Goal: Transaction & Acquisition: Book appointment/travel/reservation

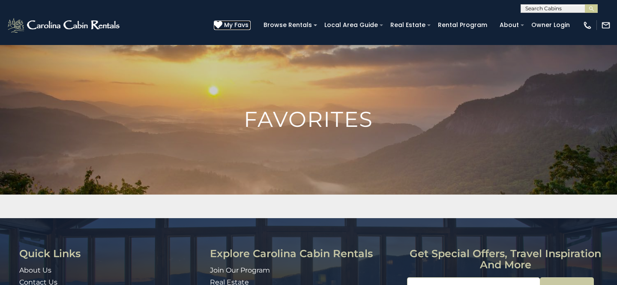
click at [247, 24] on span "My Favs" at bounding box center [236, 25] width 24 height 9
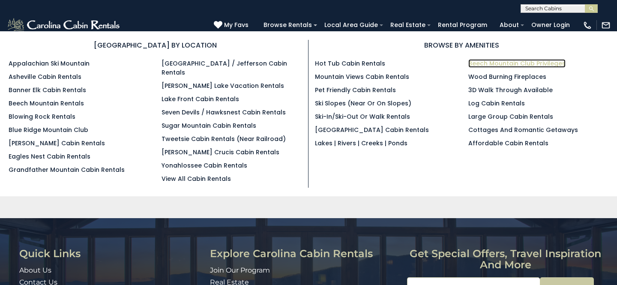
click at [522, 62] on link "Beech Mountain Club Privileges" at bounding box center [516, 63] width 97 height 9
click at [521, 63] on link "Beech Mountain Club Privileges" at bounding box center [516, 63] width 97 height 9
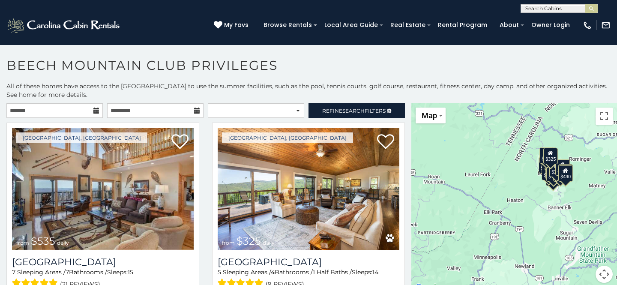
click at [97, 110] on icon at bounding box center [96, 111] width 6 height 6
click at [94, 112] on icon at bounding box center [96, 111] width 6 height 6
click at [95, 109] on icon at bounding box center [96, 111] width 6 height 6
click at [18, 111] on input "text" at bounding box center [54, 110] width 96 height 15
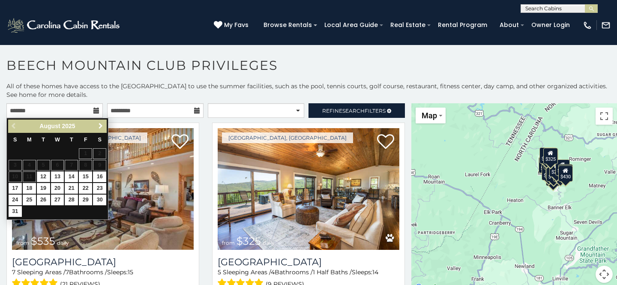
click at [100, 126] on span "Next" at bounding box center [100, 126] width 7 height 7
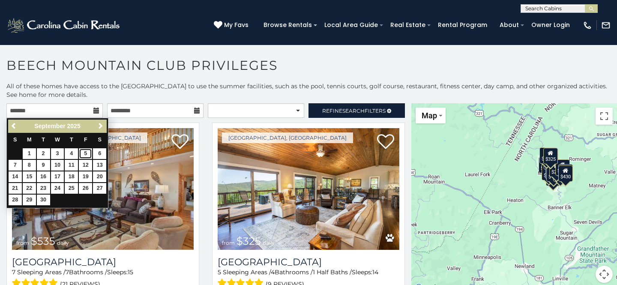
click at [88, 151] on link "5" at bounding box center [85, 153] width 13 height 11
type input "**********"
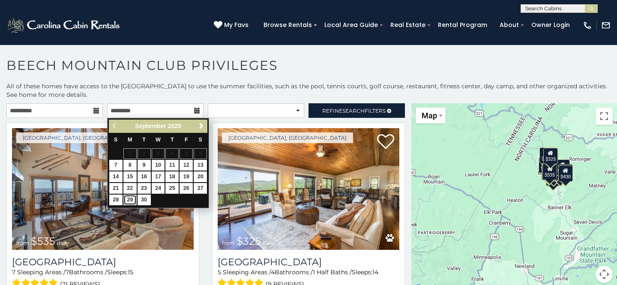
click at [130, 201] on link "29" at bounding box center [129, 199] width 13 height 11
type input "**********"
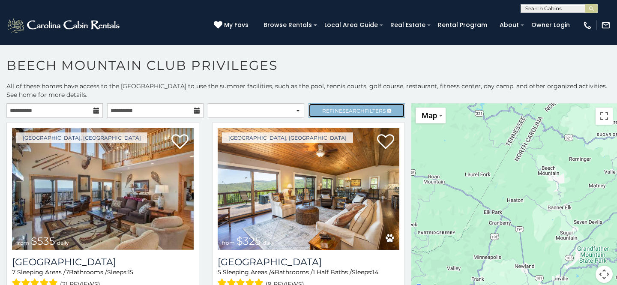
click at [319, 106] on link "Refine Search Filters" at bounding box center [356, 110] width 96 height 15
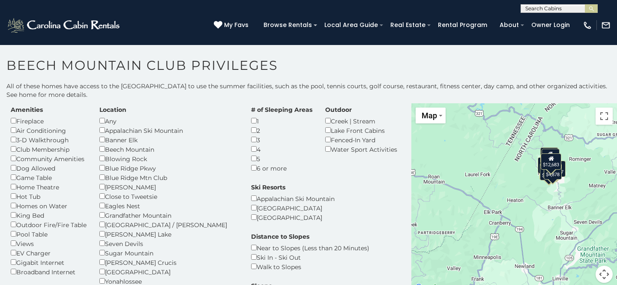
scroll to position [15, 0]
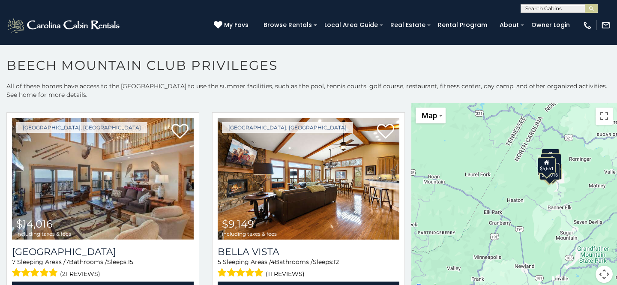
scroll to position [242, 0]
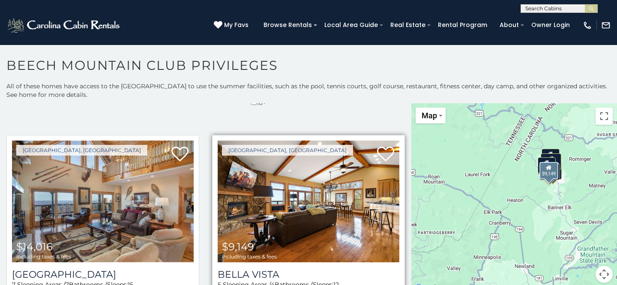
click at [300, 219] on img at bounding box center [309, 201] width 182 height 122
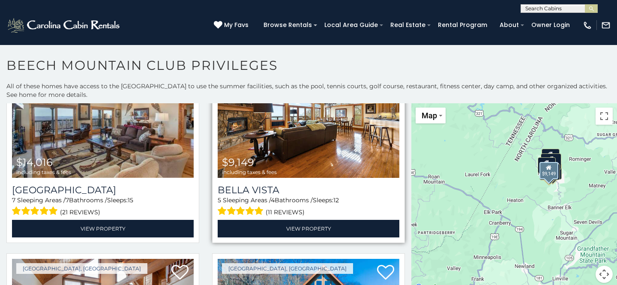
scroll to position [326, 0]
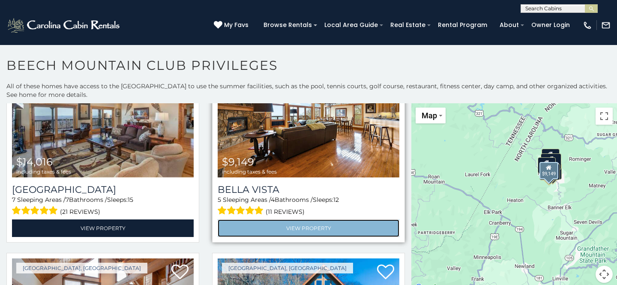
click at [300, 221] on link "View Property" at bounding box center [309, 228] width 182 height 18
click at [301, 223] on link "View Property" at bounding box center [309, 228] width 182 height 18
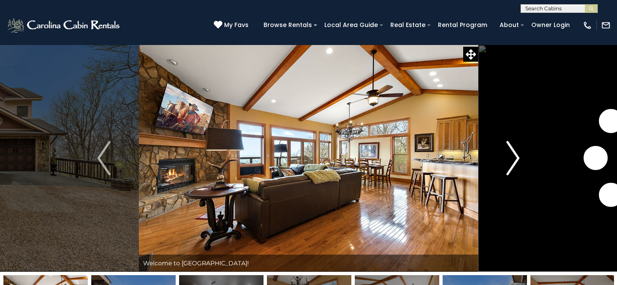
click at [519, 157] on img "Next" at bounding box center [512, 158] width 13 height 34
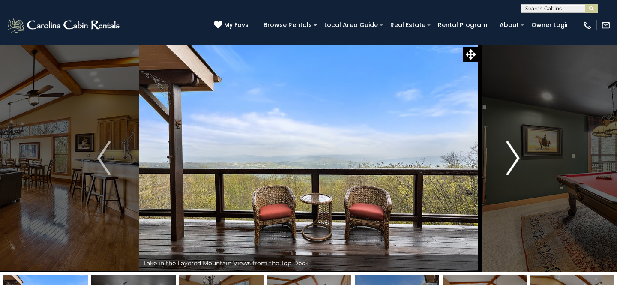
click at [518, 158] on img "Next" at bounding box center [512, 158] width 13 height 34
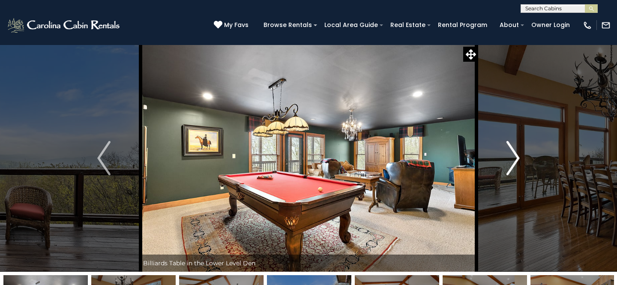
click at [516, 157] on img "Next" at bounding box center [512, 158] width 13 height 34
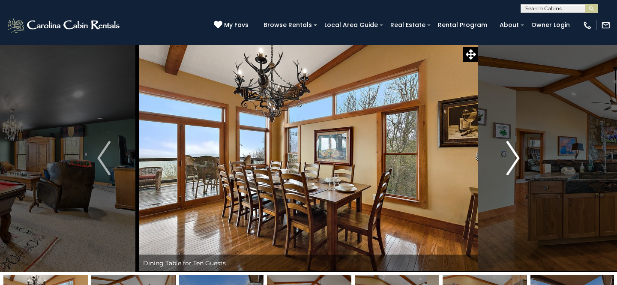
click at [516, 157] on img "Next" at bounding box center [512, 158] width 13 height 34
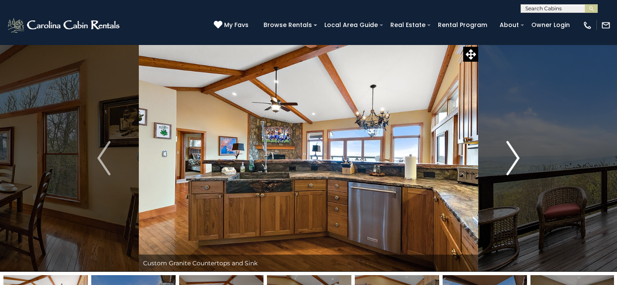
click at [516, 157] on img "Next" at bounding box center [512, 158] width 13 height 34
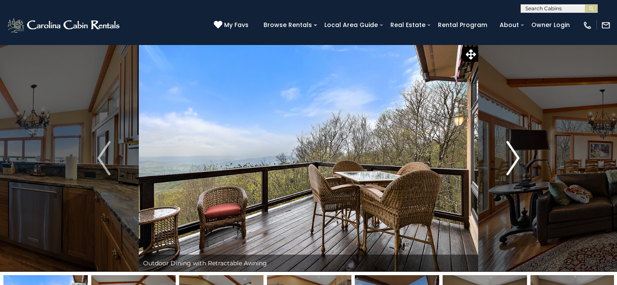
click at [516, 157] on img "Next" at bounding box center [512, 158] width 13 height 34
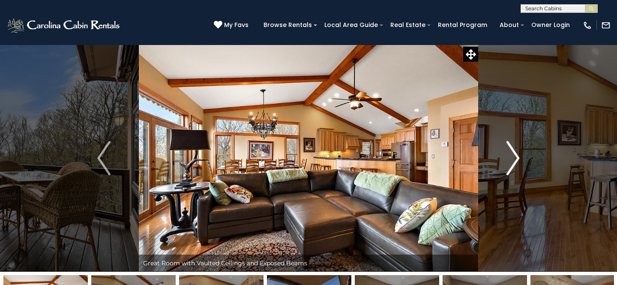
click at [517, 157] on img "Next" at bounding box center [512, 158] width 13 height 34
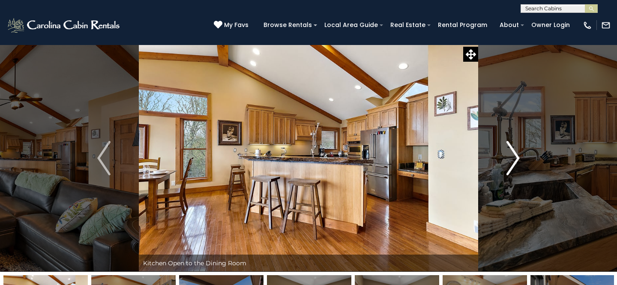
click at [517, 157] on img "Next" at bounding box center [512, 158] width 13 height 34
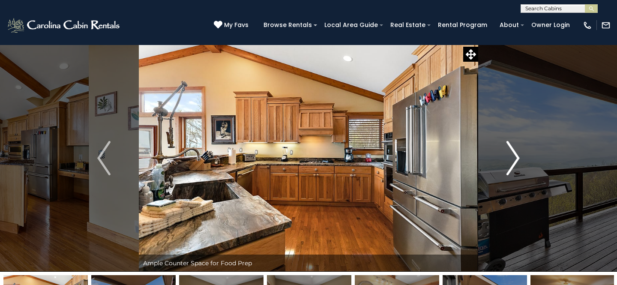
click at [517, 157] on img "Next" at bounding box center [512, 158] width 13 height 34
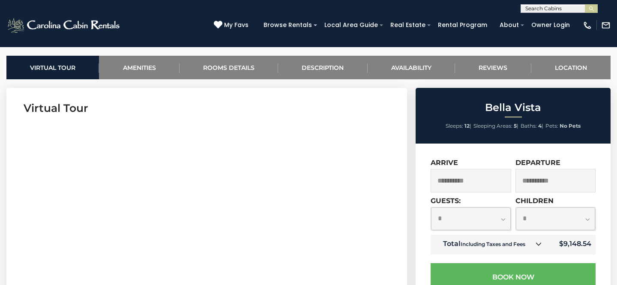
scroll to position [373, 0]
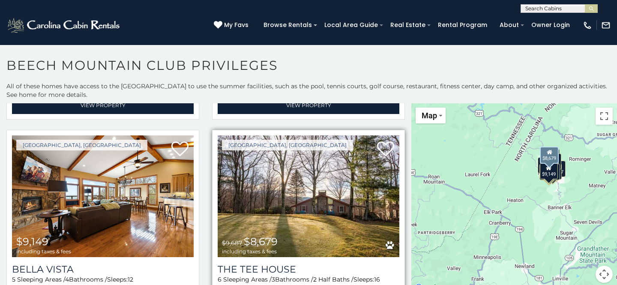
scroll to position [188, 0]
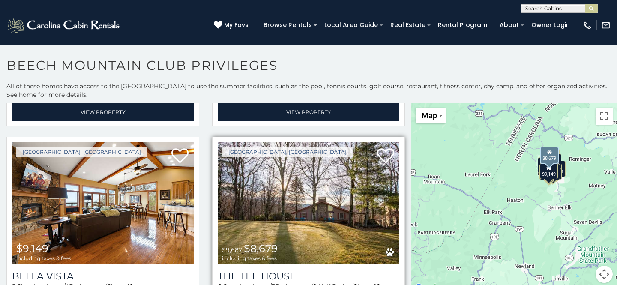
click at [280, 176] on img at bounding box center [309, 203] width 182 height 122
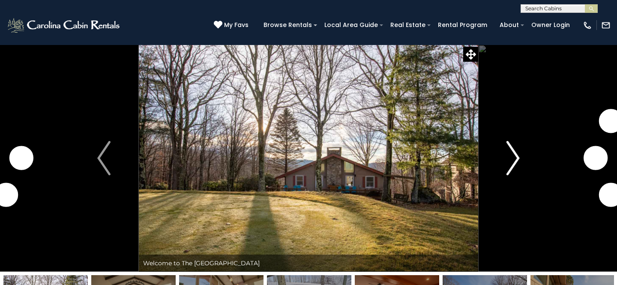
click at [515, 158] on img "Next" at bounding box center [512, 158] width 13 height 34
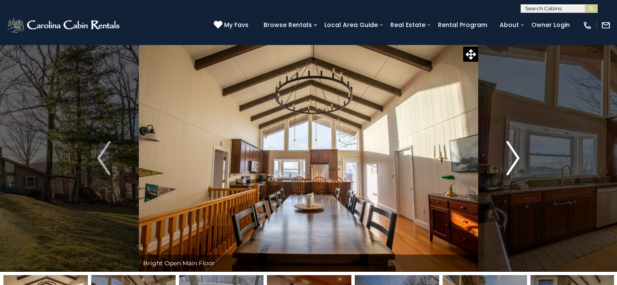
click at [515, 158] on img "Next" at bounding box center [512, 158] width 13 height 34
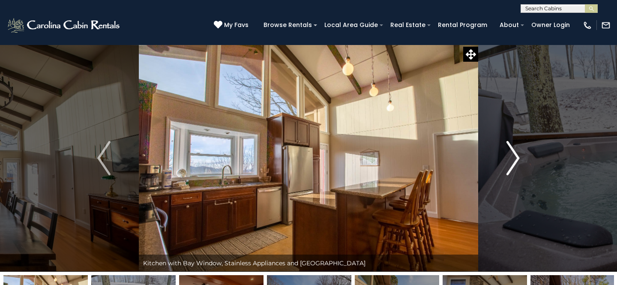
click at [515, 158] on img "Next" at bounding box center [512, 158] width 13 height 34
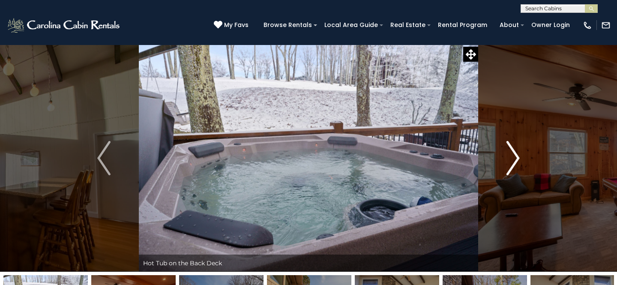
click at [516, 158] on img "Next" at bounding box center [512, 158] width 13 height 34
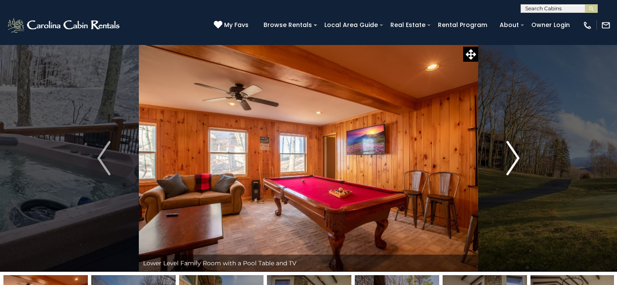
click at [516, 158] on img "Next" at bounding box center [512, 158] width 13 height 34
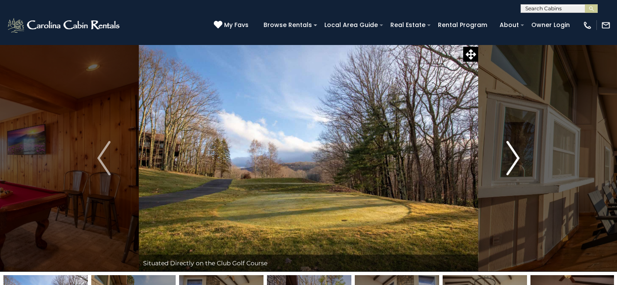
click at [516, 158] on img "Next" at bounding box center [512, 158] width 13 height 34
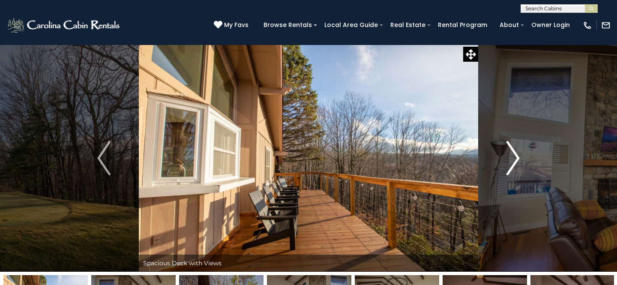
click at [515, 158] on img "Next" at bounding box center [512, 158] width 13 height 34
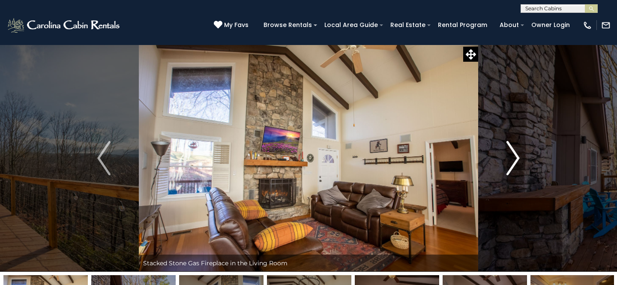
click at [515, 158] on img "Next" at bounding box center [512, 158] width 13 height 34
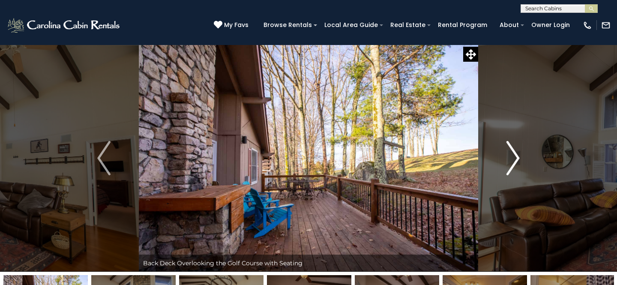
click at [515, 158] on img "Next" at bounding box center [512, 158] width 13 height 34
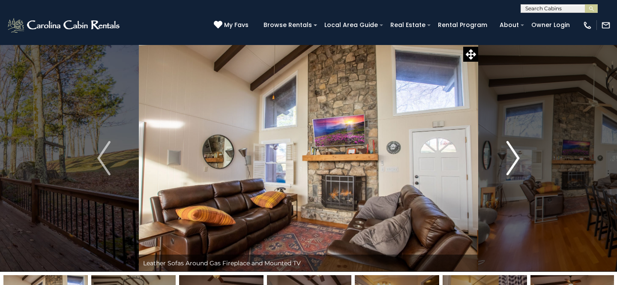
click at [515, 158] on img "Next" at bounding box center [512, 158] width 13 height 34
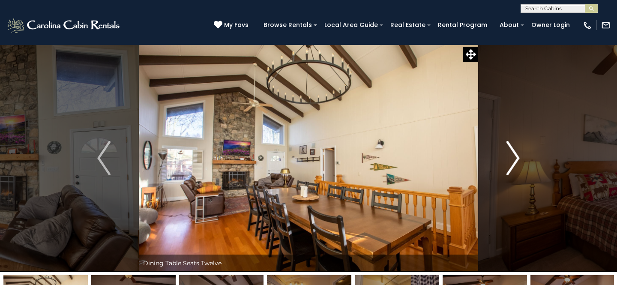
click at [515, 158] on img "Next" at bounding box center [512, 158] width 13 height 34
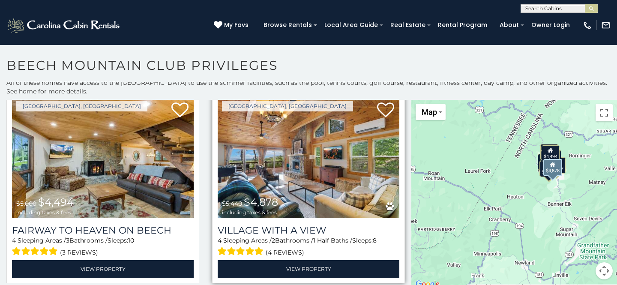
scroll to position [630, 0]
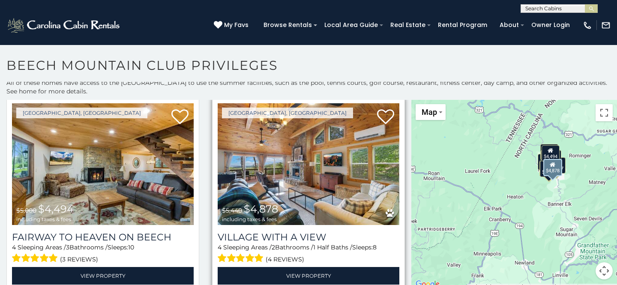
click at [315, 171] on img at bounding box center [309, 164] width 182 height 122
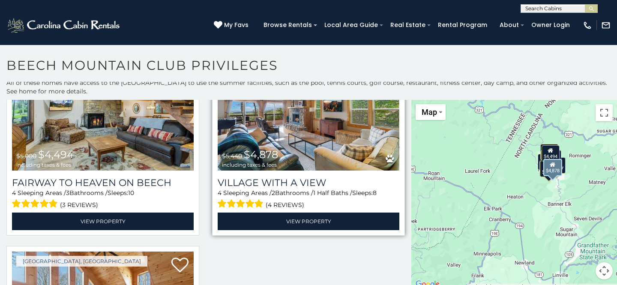
scroll to position [687, 0]
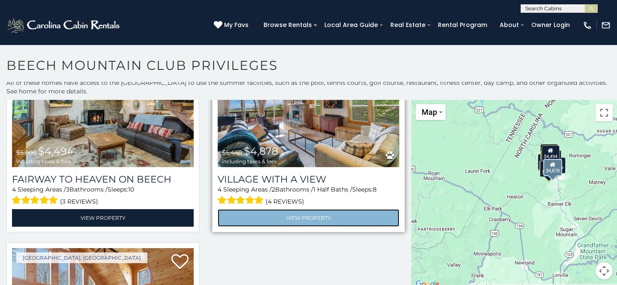
click at [306, 217] on link "View Property" at bounding box center [309, 218] width 182 height 18
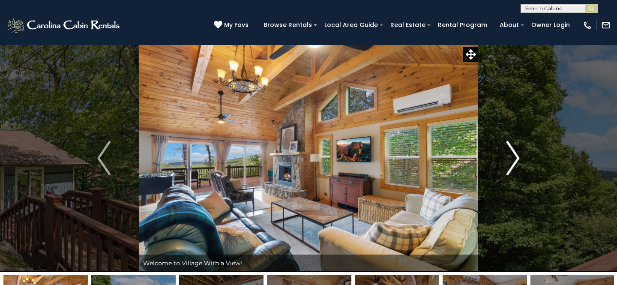
click at [518, 158] on img "Next" at bounding box center [512, 158] width 13 height 34
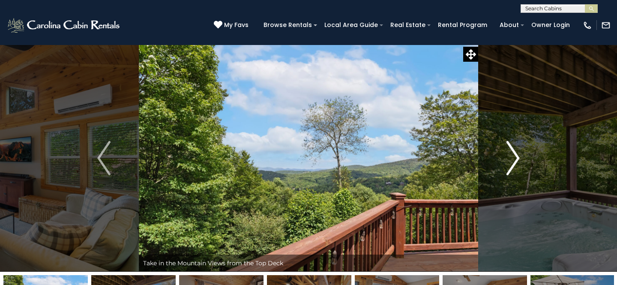
click at [518, 158] on img "Next" at bounding box center [512, 158] width 13 height 34
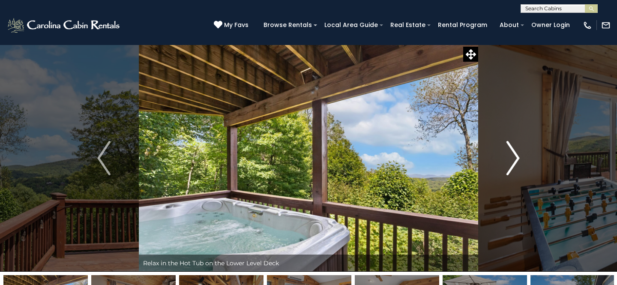
click at [519, 158] on img "Next" at bounding box center [512, 158] width 13 height 34
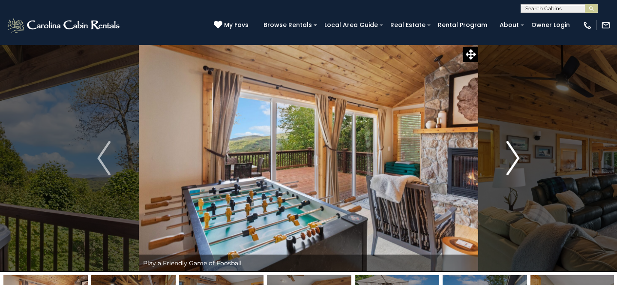
click at [519, 158] on img "Next" at bounding box center [512, 158] width 13 height 34
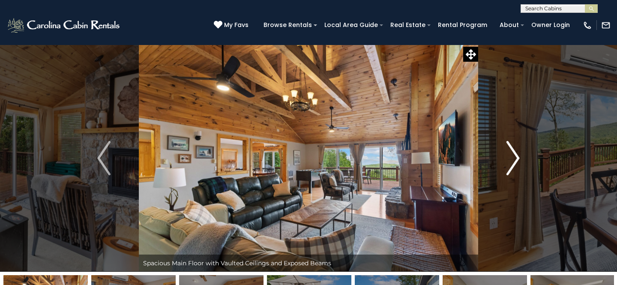
click at [514, 155] on img "Next" at bounding box center [512, 158] width 13 height 34
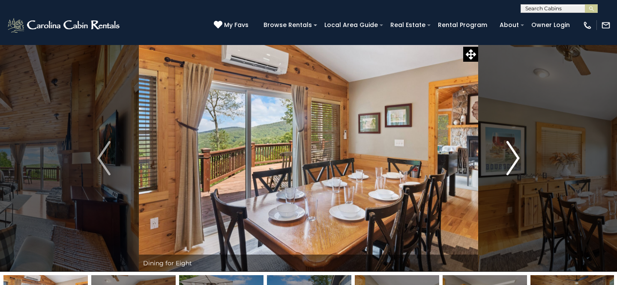
click at [514, 156] on img "Next" at bounding box center [512, 158] width 13 height 34
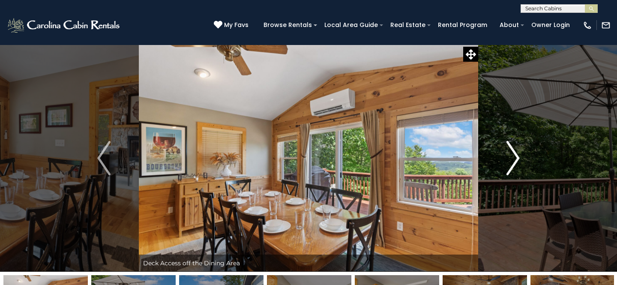
click at [514, 156] on img "Next" at bounding box center [512, 158] width 13 height 34
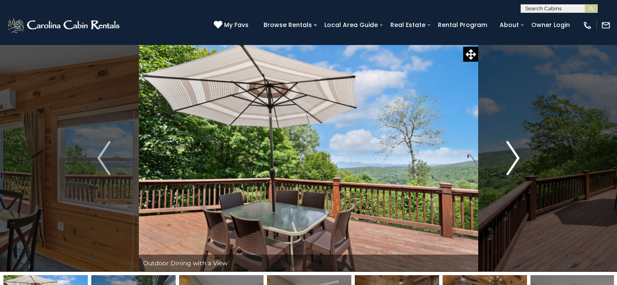
click at [515, 156] on img "Next" at bounding box center [512, 158] width 13 height 34
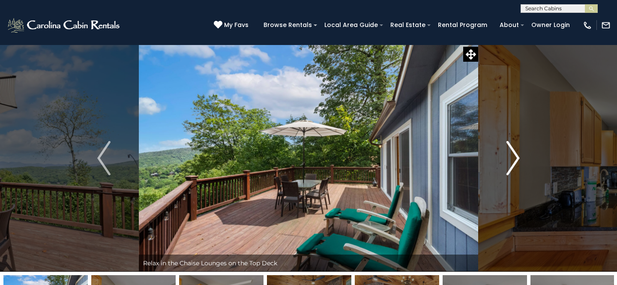
click at [516, 156] on img "Next" at bounding box center [512, 158] width 13 height 34
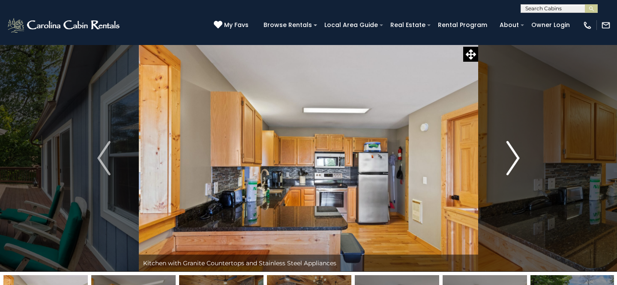
click at [516, 157] on img "Next" at bounding box center [512, 158] width 13 height 34
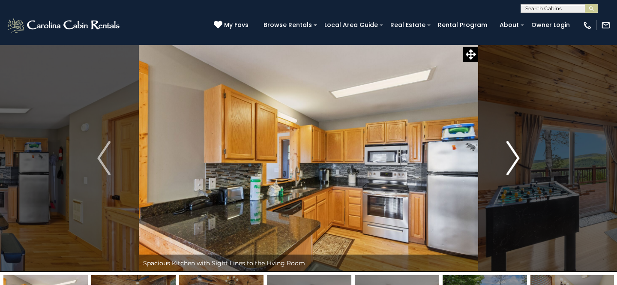
click at [516, 157] on img "Next" at bounding box center [512, 158] width 13 height 34
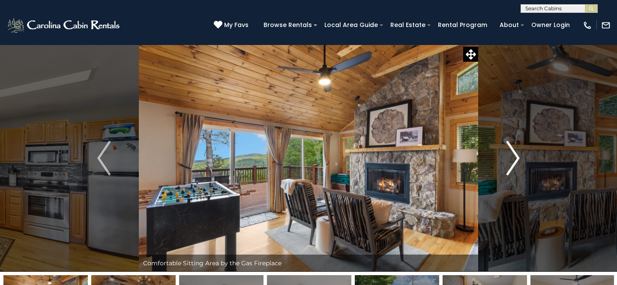
click at [516, 157] on img "Next" at bounding box center [512, 158] width 13 height 34
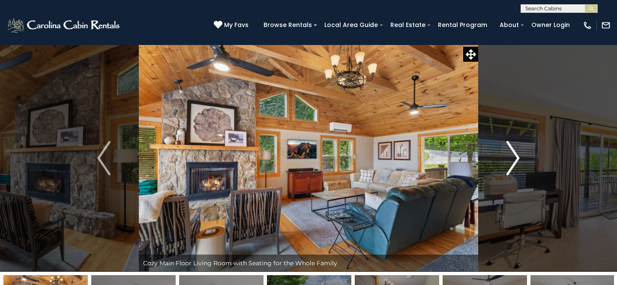
click at [517, 157] on img "Next" at bounding box center [512, 158] width 13 height 34
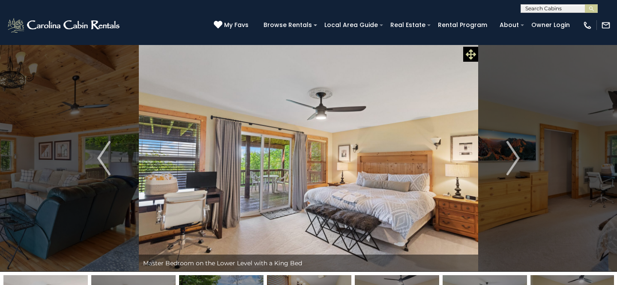
click at [471, 55] on icon at bounding box center [471, 54] width 10 height 10
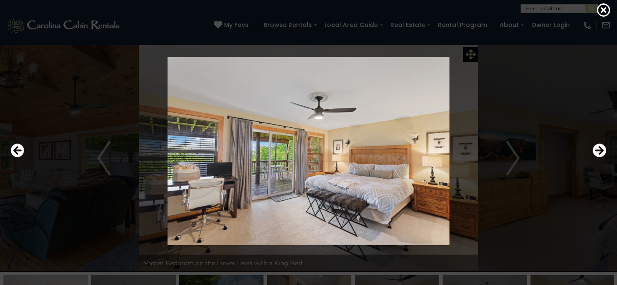
click at [471, 55] on div at bounding box center [308, 151] width 604 height 257
click at [416, 108] on img at bounding box center [308, 151] width 515 height 188
click at [323, 155] on img at bounding box center [308, 151] width 515 height 188
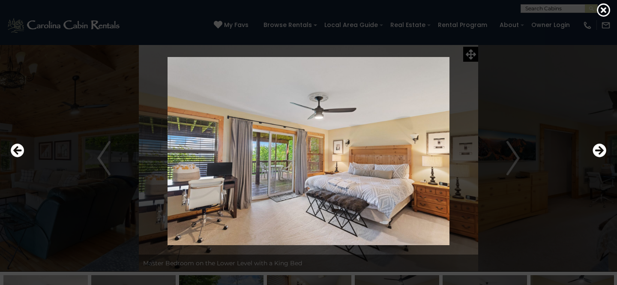
click at [363, 144] on img at bounding box center [308, 151] width 515 height 188
click at [472, 56] on div at bounding box center [308, 151] width 604 height 257
click at [596, 150] on icon "Next" at bounding box center [599, 151] width 14 height 14
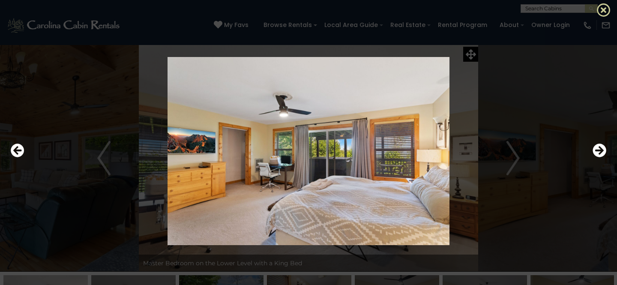
click at [604, 10] on icon at bounding box center [604, 10] width 14 height 14
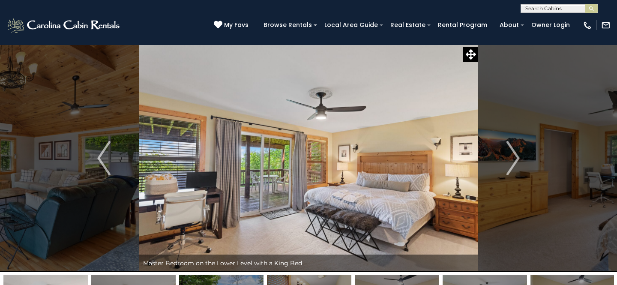
click at [272, 190] on img at bounding box center [308, 158] width 339 height 227
click at [516, 158] on img "Next" at bounding box center [512, 158] width 13 height 34
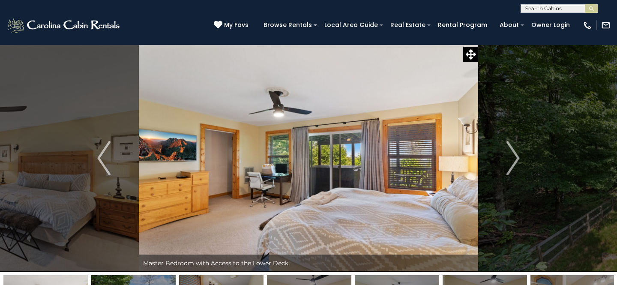
click at [365, 184] on img at bounding box center [308, 158] width 339 height 227
click at [518, 157] on img "Next" at bounding box center [512, 158] width 13 height 34
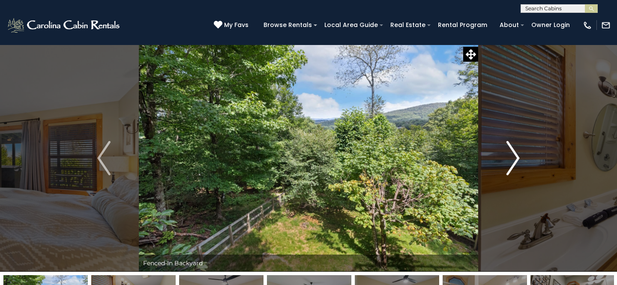
click at [518, 157] on img "Next" at bounding box center [512, 158] width 13 height 34
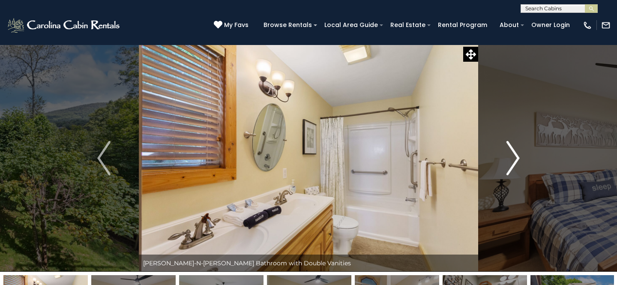
click at [518, 158] on img "Next" at bounding box center [512, 158] width 13 height 34
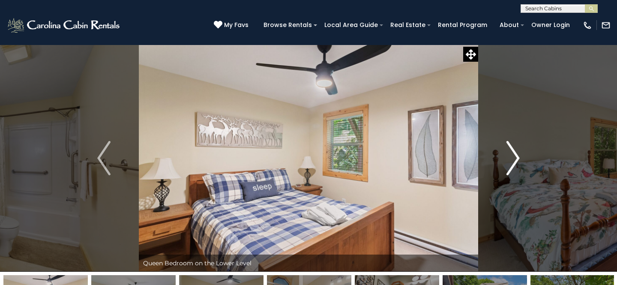
click at [518, 158] on img "Next" at bounding box center [512, 158] width 13 height 34
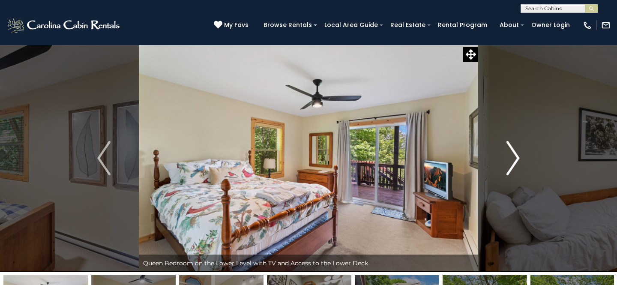
click at [518, 158] on img "Next" at bounding box center [512, 158] width 13 height 34
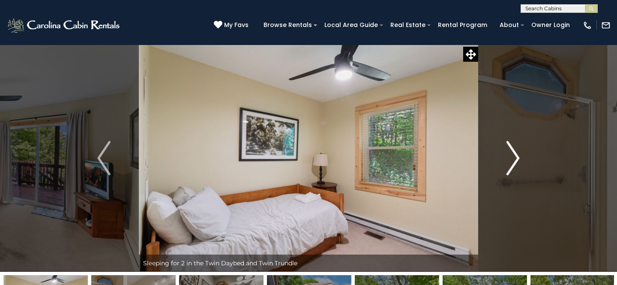
click at [518, 158] on img "Next" at bounding box center [512, 158] width 13 height 34
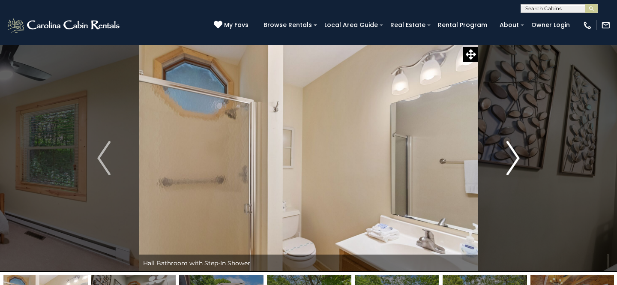
click at [518, 158] on img "Next" at bounding box center [512, 158] width 13 height 34
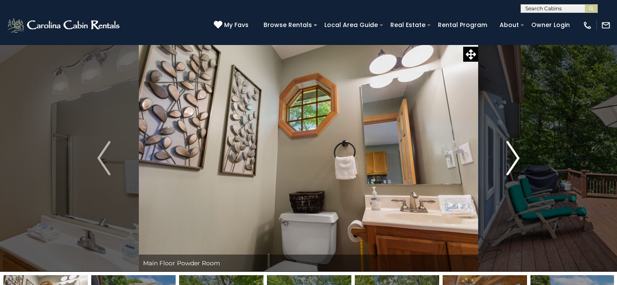
click at [518, 158] on img "Next" at bounding box center [512, 158] width 13 height 34
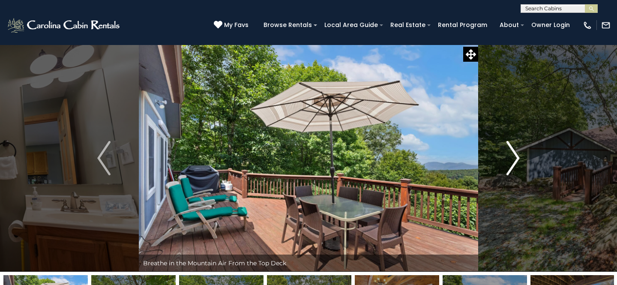
click at [518, 158] on img "Next" at bounding box center [512, 158] width 13 height 34
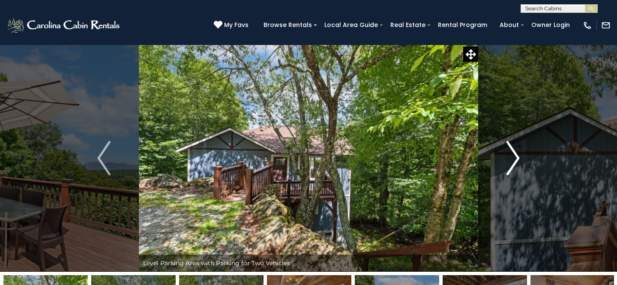
click at [518, 158] on img "Next" at bounding box center [512, 158] width 13 height 34
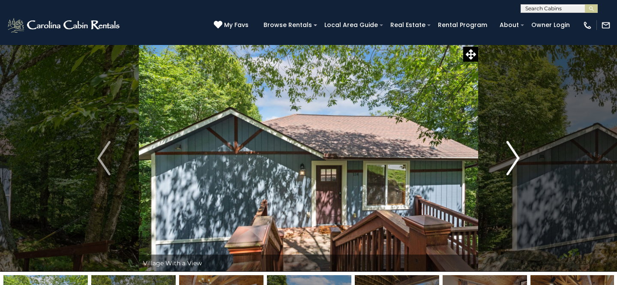
click at [518, 158] on img "Next" at bounding box center [512, 158] width 13 height 34
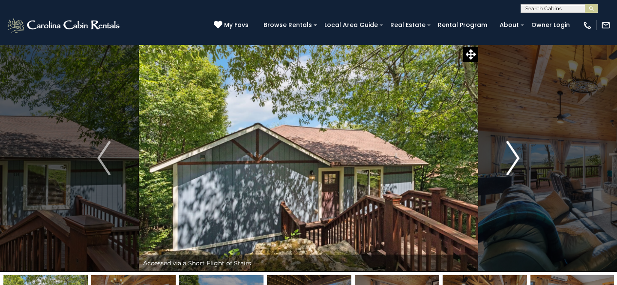
click at [518, 158] on img "Next" at bounding box center [512, 158] width 13 height 34
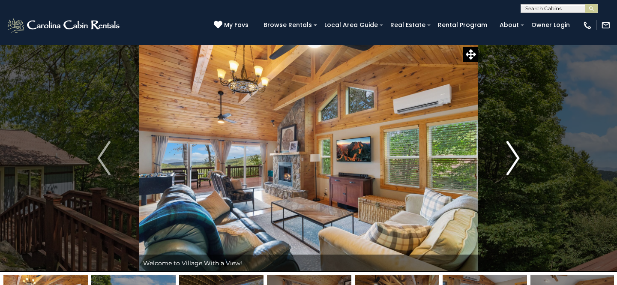
click at [518, 158] on img "Next" at bounding box center [512, 158] width 13 height 34
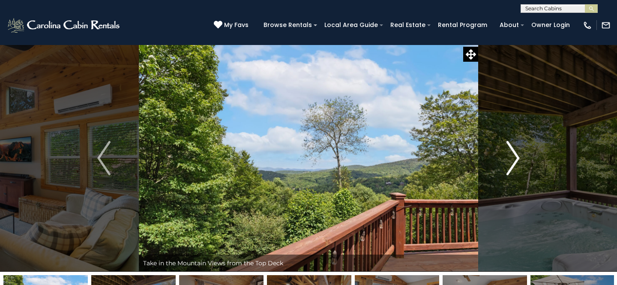
click at [518, 158] on img "Next" at bounding box center [512, 158] width 13 height 34
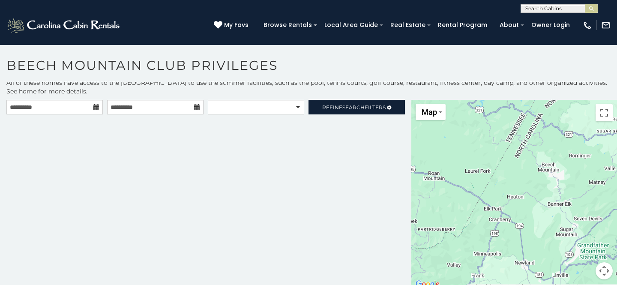
scroll to position [5, 0]
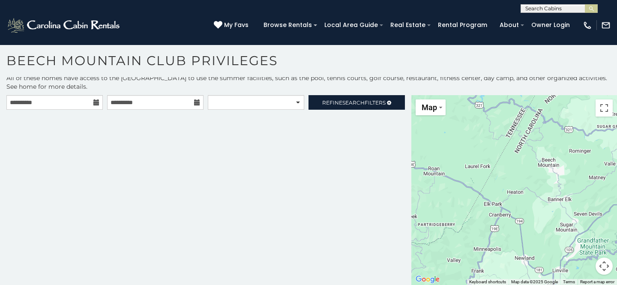
click at [194, 126] on div "**********" at bounding box center [205, 190] width 411 height 190
click at [213, 160] on div "**********" at bounding box center [205, 190] width 411 height 190
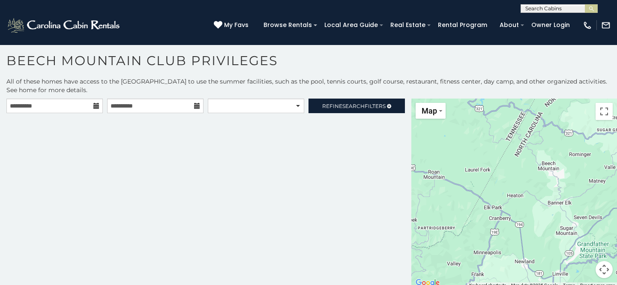
scroll to position [3, 0]
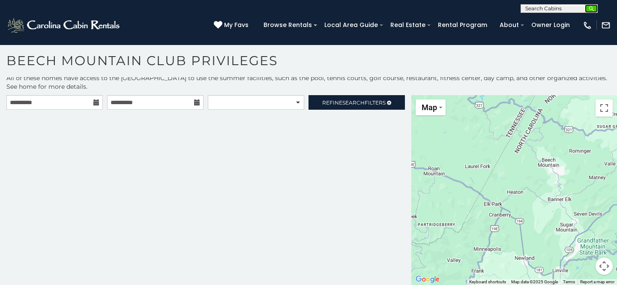
click at [590, 9] on img "submit" at bounding box center [591, 9] width 6 height 6
